Goal: Task Accomplishment & Management: Manage account settings

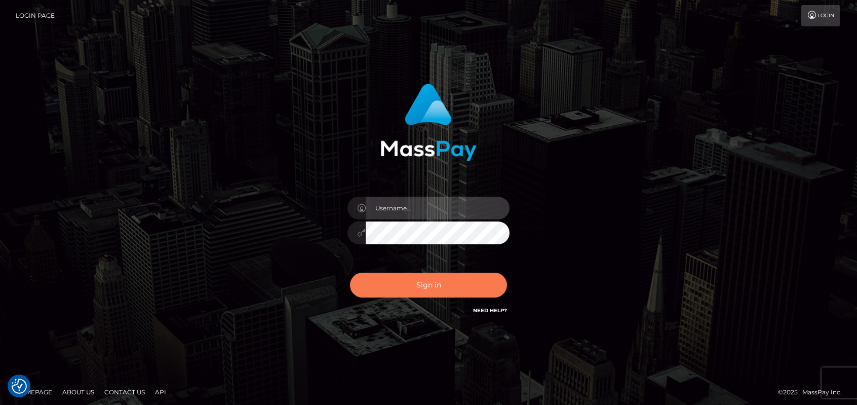
type input "emmy.navach"
click at [406, 291] on button "Sign in" at bounding box center [428, 285] width 157 height 25
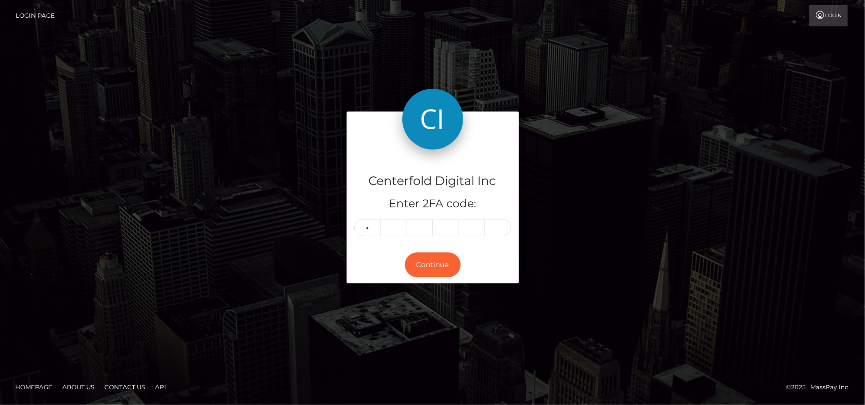
type input "3"
type input "7"
type input "2"
type input "4"
type input "1"
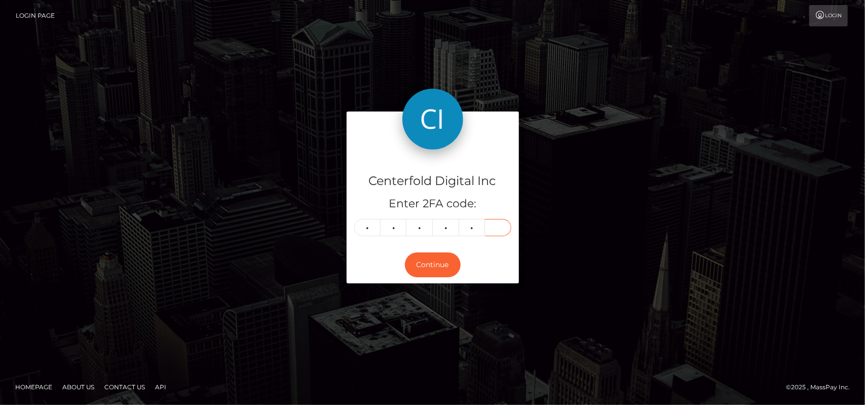
type input "6"
